Goal: Information Seeking & Learning: Learn about a topic

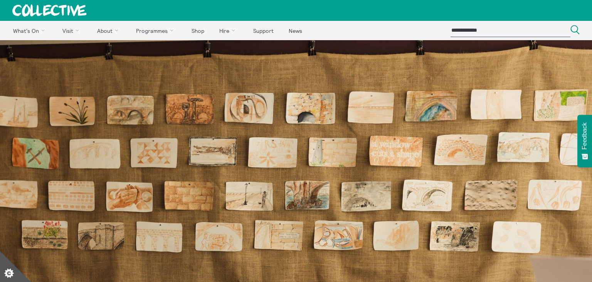
scroll to position [1, 0]
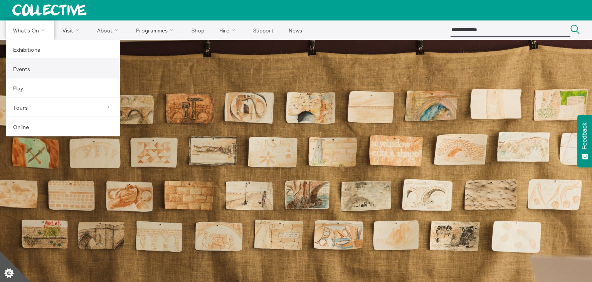
click at [20, 66] on link "Events" at bounding box center [63, 68] width 114 height 19
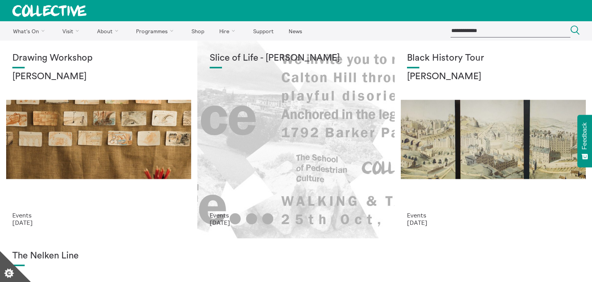
click at [242, 93] on div "Slice of Life - [PERSON_NAME]" at bounding box center [296, 132] width 173 height 159
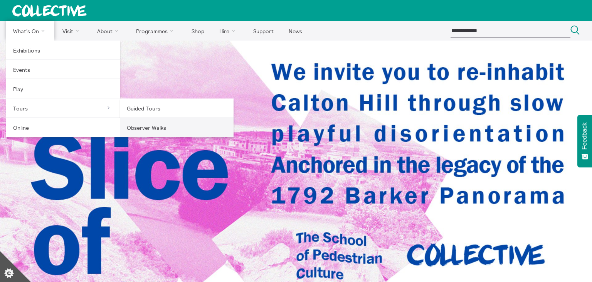
click at [143, 125] on link "Observer Walks" at bounding box center [177, 127] width 114 height 19
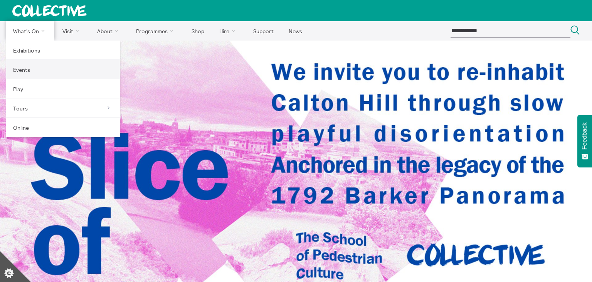
click at [23, 73] on link "Events" at bounding box center [63, 69] width 114 height 19
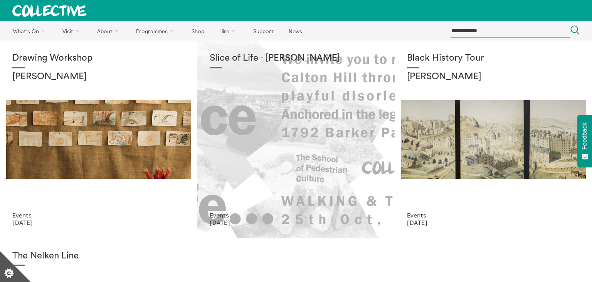
click at [251, 135] on div "Slice of Life - [PERSON_NAME]" at bounding box center [296, 132] width 173 height 159
